Goal: Transaction & Acquisition: Purchase product/service

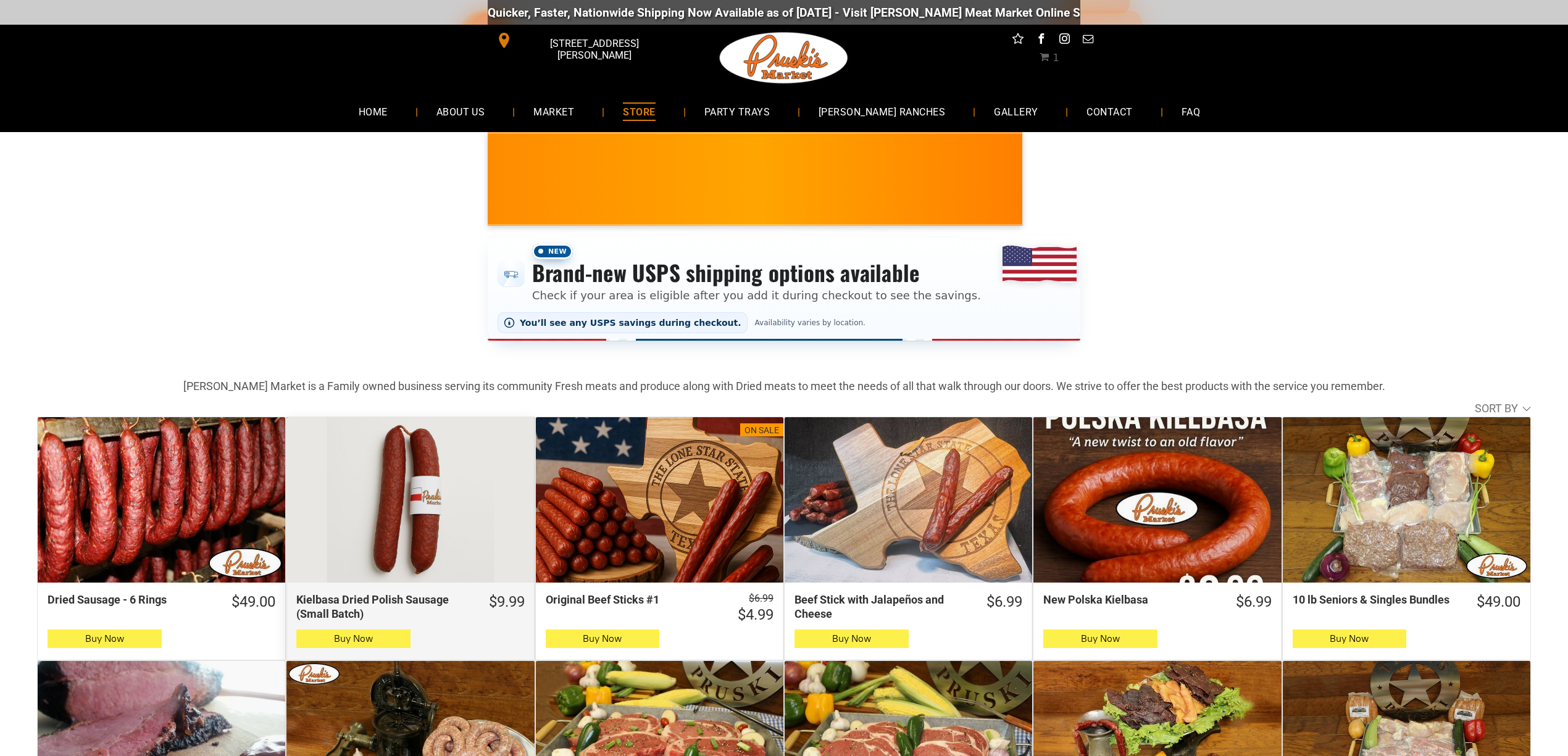
drag, startPoint x: 0, startPoint y: 0, endPoint x: 448, endPoint y: 482, distance: 658.0
click at [448, 482] on div "Kielbasa Dried Polish Sausage (Small Batch)" at bounding box center [410, 500] width 247 height 166
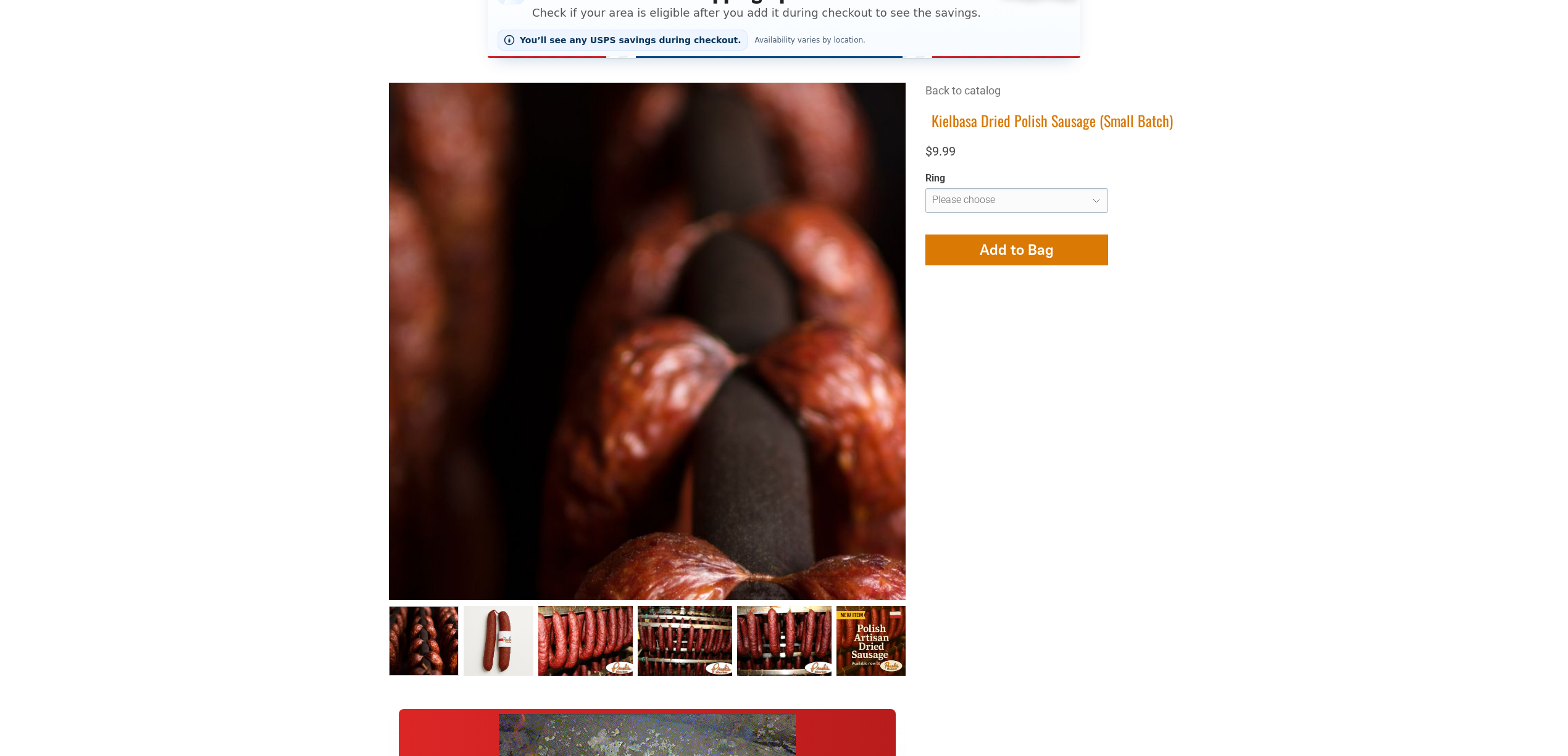
scroll to position [329, 0]
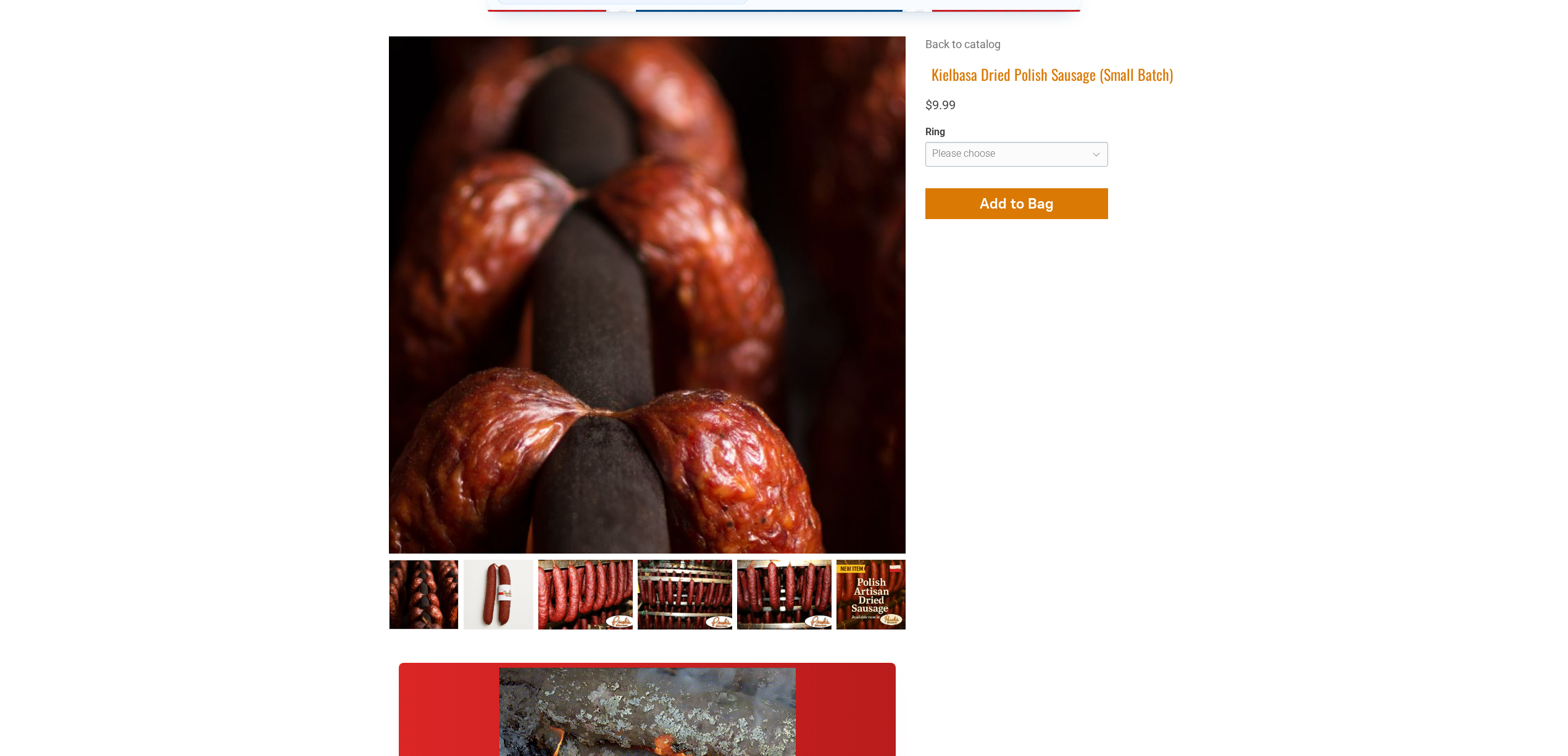
drag, startPoint x: 693, startPoint y: 177, endPoint x: 201, endPoint y: 242, distance: 496.3
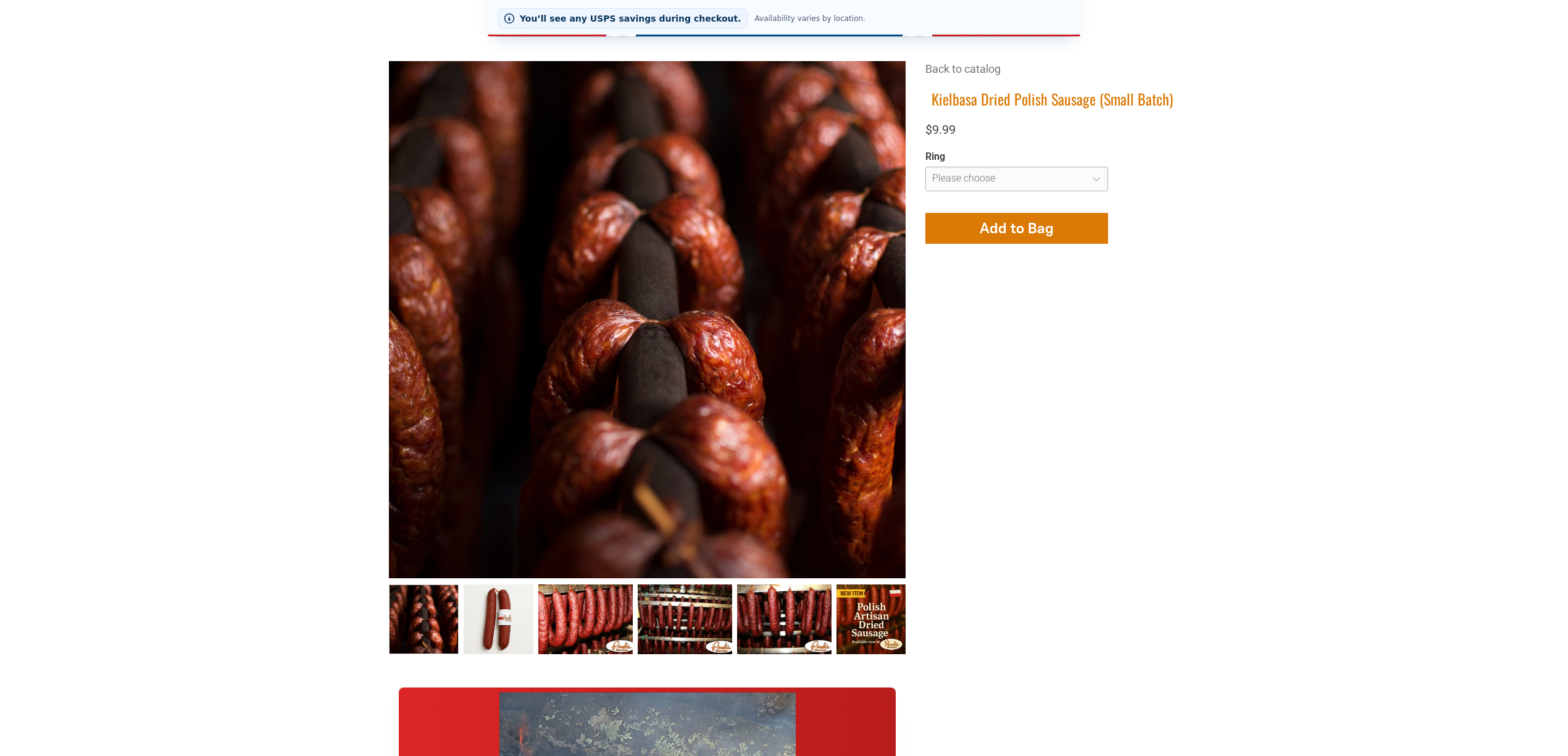
scroll to position [247, 0]
